Goal: Communication & Community: Answer question/provide support

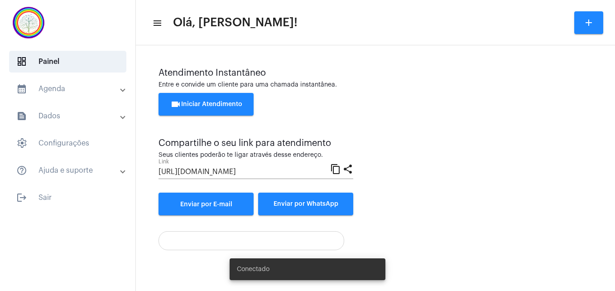
click at [189, 99] on button "videocam Iniciar Atendimento" at bounding box center [205, 104] width 95 height 23
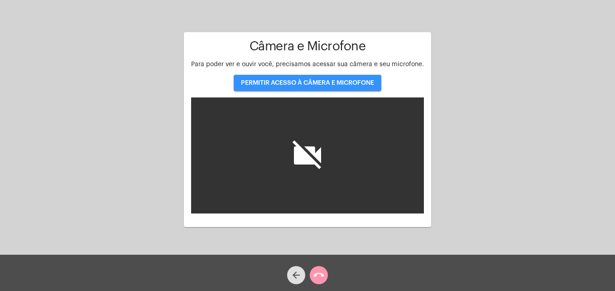
click at [284, 80] on span "PERMITIR ACESSO À CÂMERA E MICROFONE" at bounding box center [307, 83] width 133 height 6
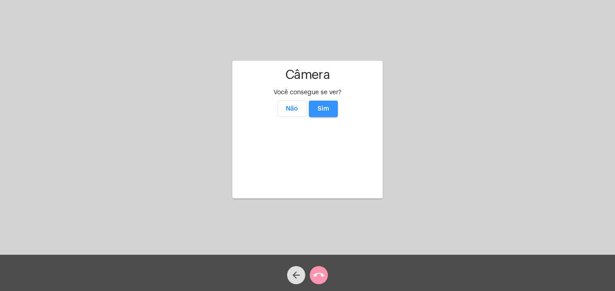
click at [321, 105] on span "Sim" at bounding box center [323, 108] width 12 height 6
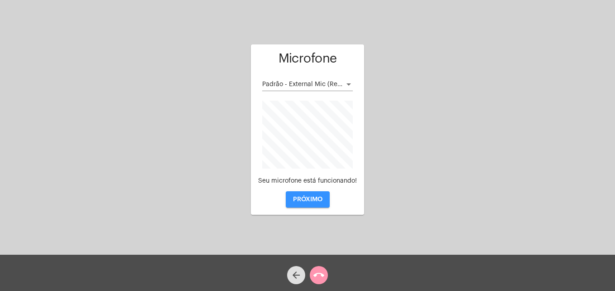
click at [313, 202] on span "PRÓXIMO" at bounding box center [307, 199] width 29 height 6
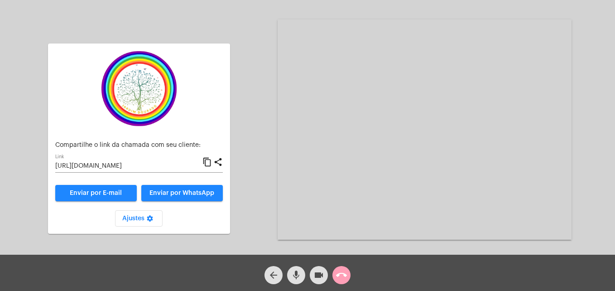
click at [343, 271] on mat-icon "call_end" at bounding box center [341, 274] width 11 height 11
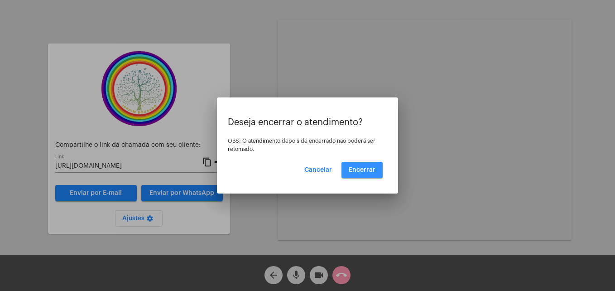
click at [365, 167] on span "Encerrar" at bounding box center [362, 170] width 27 height 6
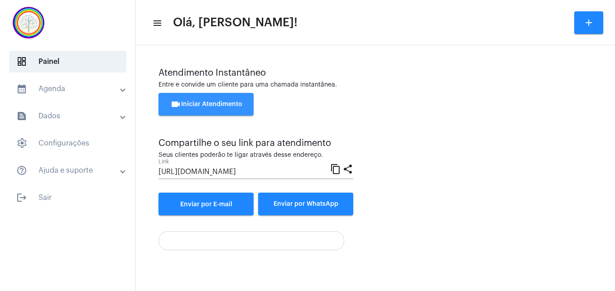
click at [225, 99] on button "videocam Iniciar Atendimento" at bounding box center [205, 104] width 95 height 23
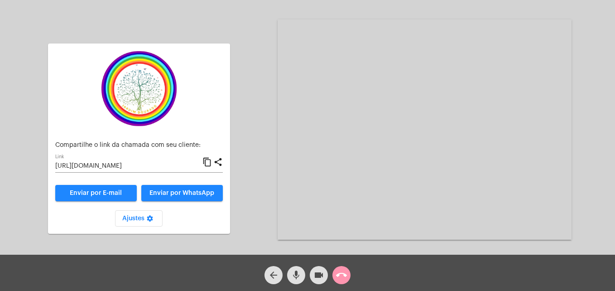
click at [206, 162] on mat-icon "content_copy" at bounding box center [207, 162] width 10 height 11
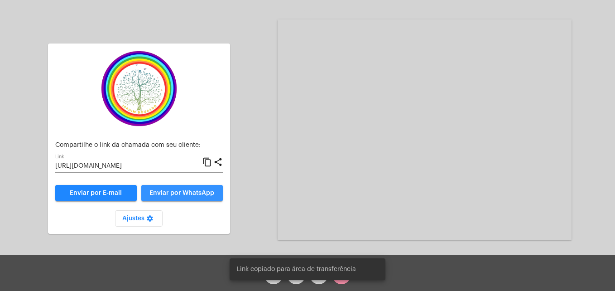
click at [196, 193] on span "Enviar por WhatsApp" at bounding box center [181, 193] width 65 height 6
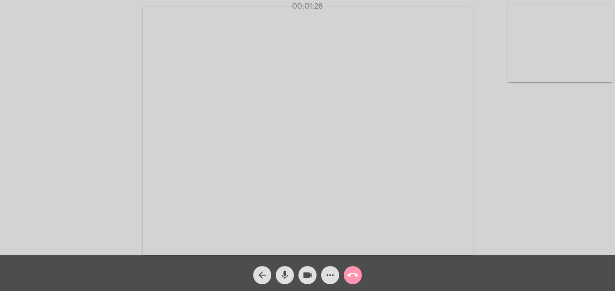
click at [516, 67] on video at bounding box center [560, 43] width 105 height 78
click at [246, 239] on video at bounding box center [390, 130] width 330 height 248
